Goal: Information Seeking & Learning: Learn about a topic

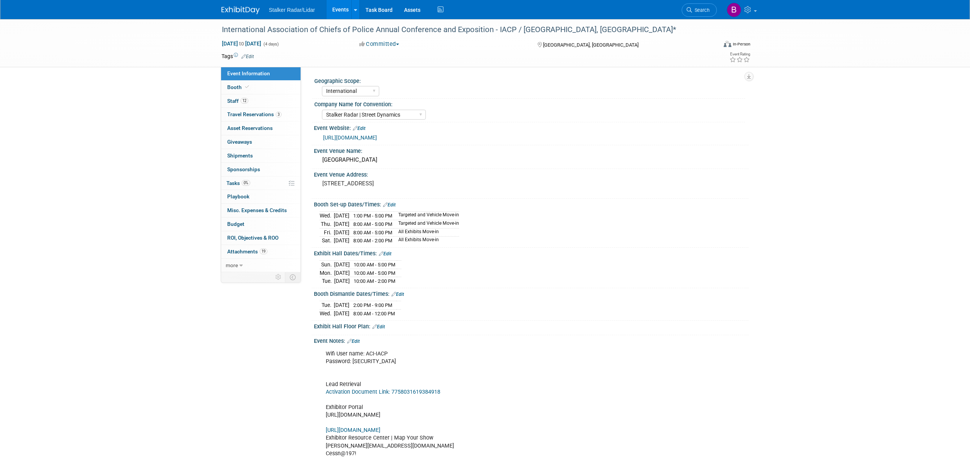
select select "International"
select select "Stalker Radar | Street Dynamics"
click at [335, 9] on link "Events" at bounding box center [341, 9] width 28 height 19
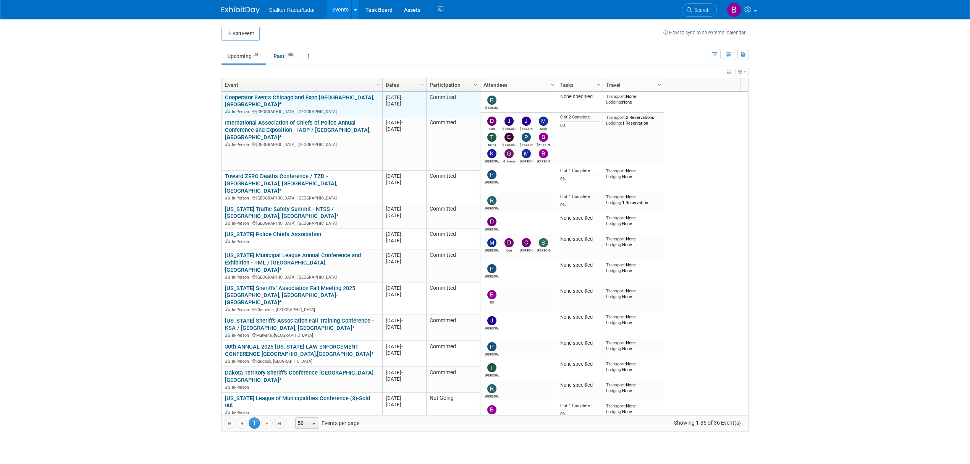
click at [331, 99] on link "Cooperator Events Chicagoland Expo [GEOGRAPHIC_DATA],[GEOGRAPHIC_DATA]*" at bounding box center [299, 101] width 149 height 14
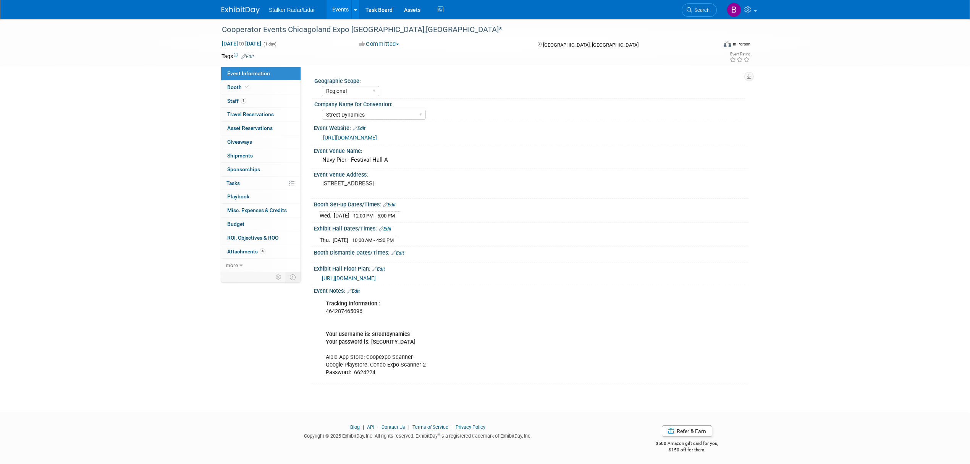
select select "Regional"
select select "Street Dynamics"
click at [247, 83] on link "Booth" at bounding box center [260, 87] width 79 height 13
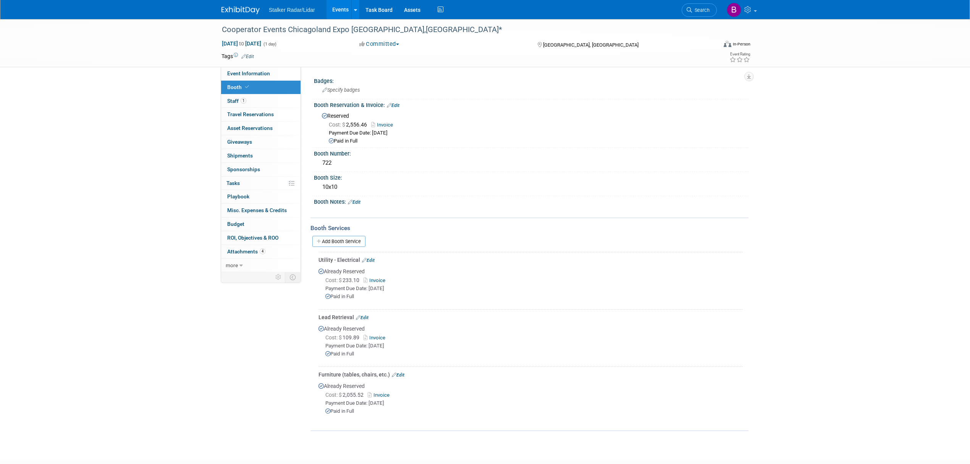
click at [380, 395] on div "Cost: $ 2,055.52 Invoice" at bounding box center [533, 395] width 417 height 8
click at [380, 394] on link "Invoice" at bounding box center [380, 395] width 25 height 6
click at [238, 100] on span "Staff 1" at bounding box center [236, 101] width 19 height 6
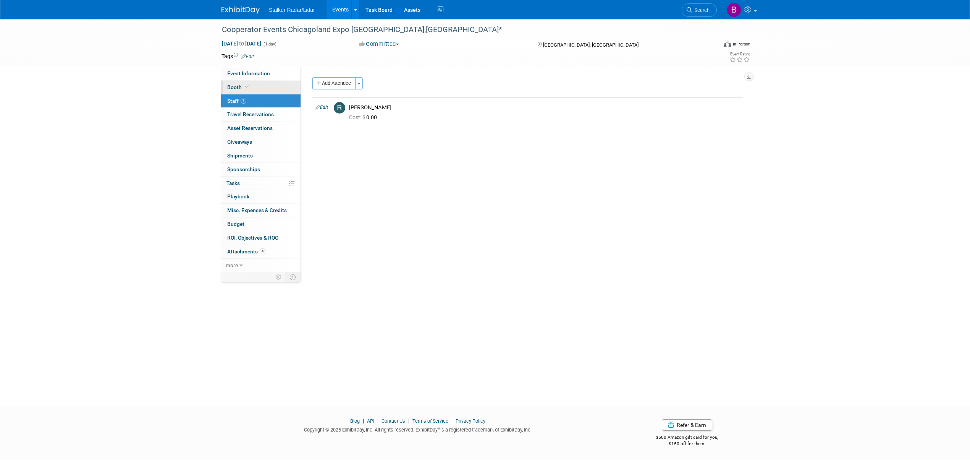
click at [265, 91] on link "Booth" at bounding box center [260, 87] width 79 height 13
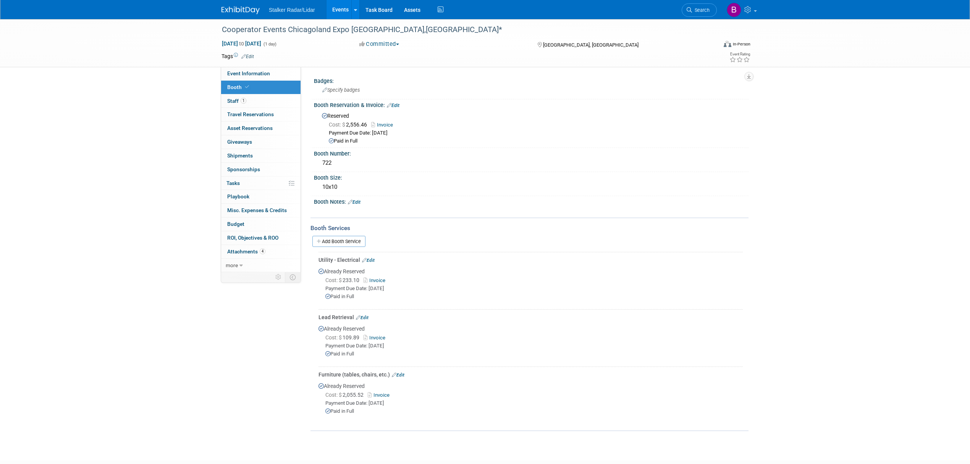
click at [375, 276] on div "Cost: $ 233.10 Invoice" at bounding box center [533, 280] width 417 height 8
click at [375, 279] on link "Invoice" at bounding box center [376, 280] width 25 height 6
click at [245, 77] on link "Event Information" at bounding box center [260, 73] width 79 height 13
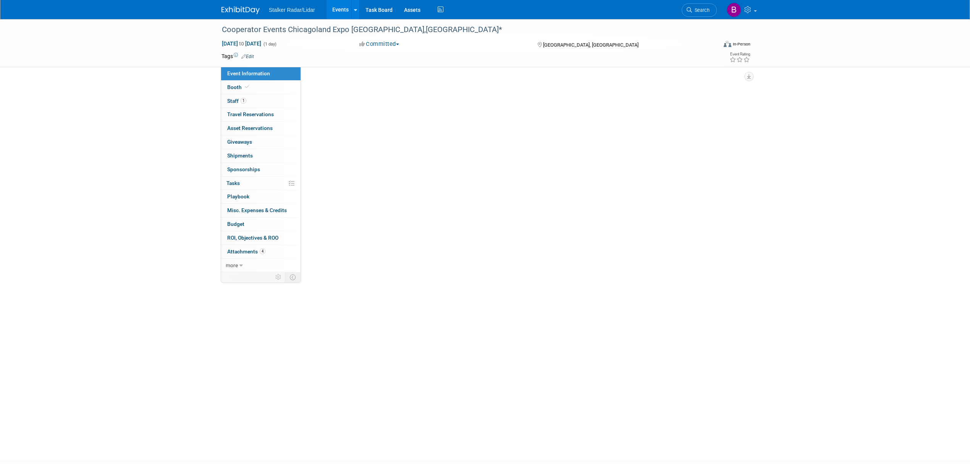
select select "Regional"
select select "Street Dynamics"
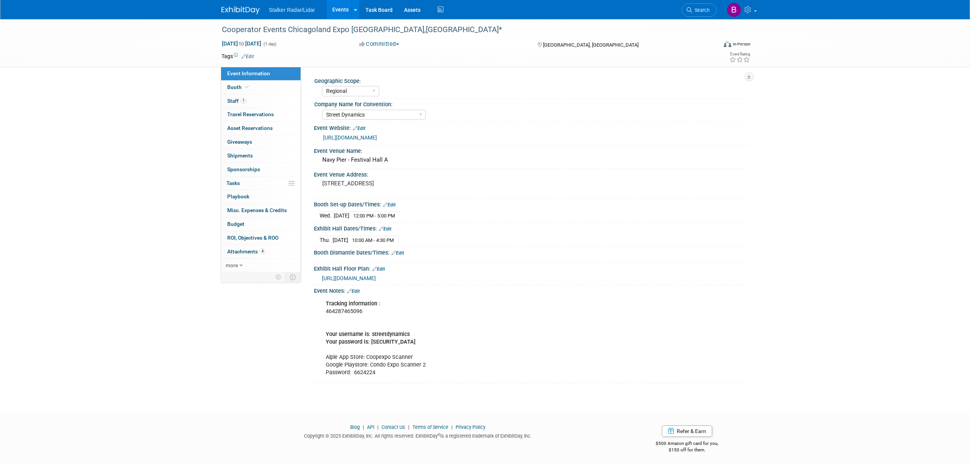
click at [354, 138] on link "[URL][DOMAIN_NAME]" at bounding box center [350, 137] width 54 height 6
